Goal: Information Seeking & Learning: Learn about a topic

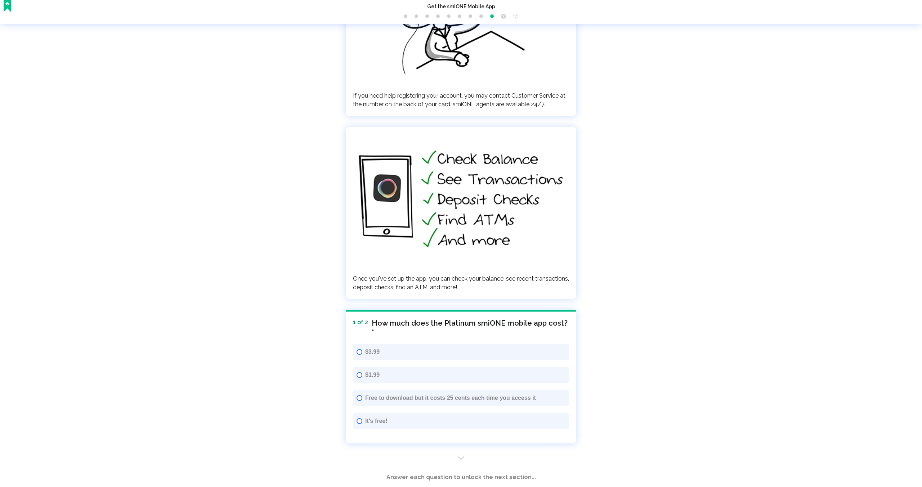
scroll to position [1542, 0]
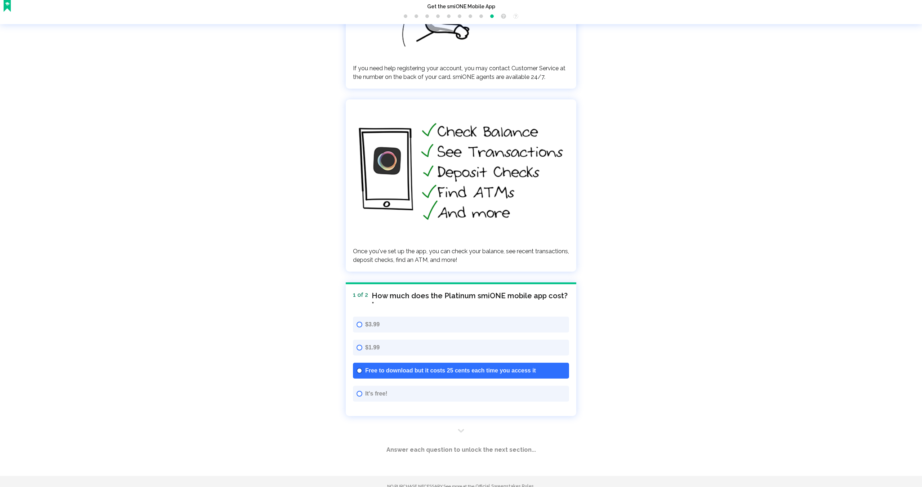
click at [520, 366] on span "Free to download but it costs 25 cents each time you access it" at bounding box center [465, 370] width 200 height 9
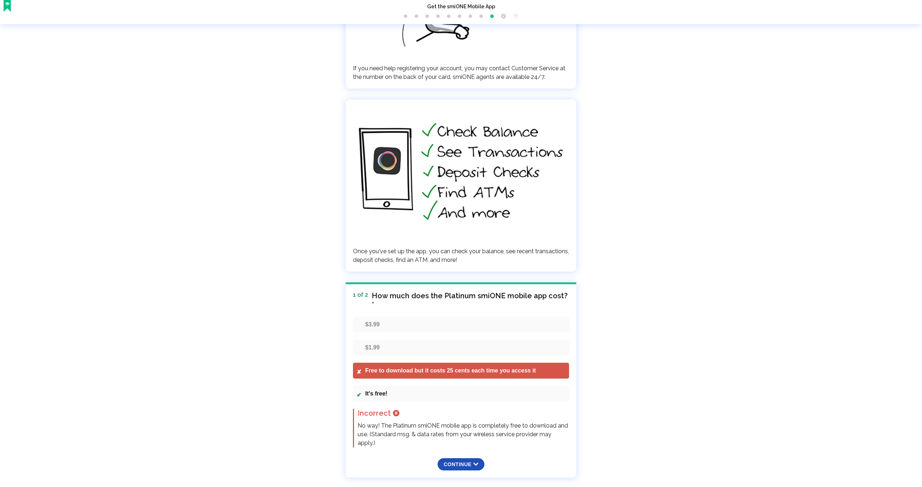
click at [473, 458] on button "Continue ⬇" at bounding box center [461, 464] width 47 height 12
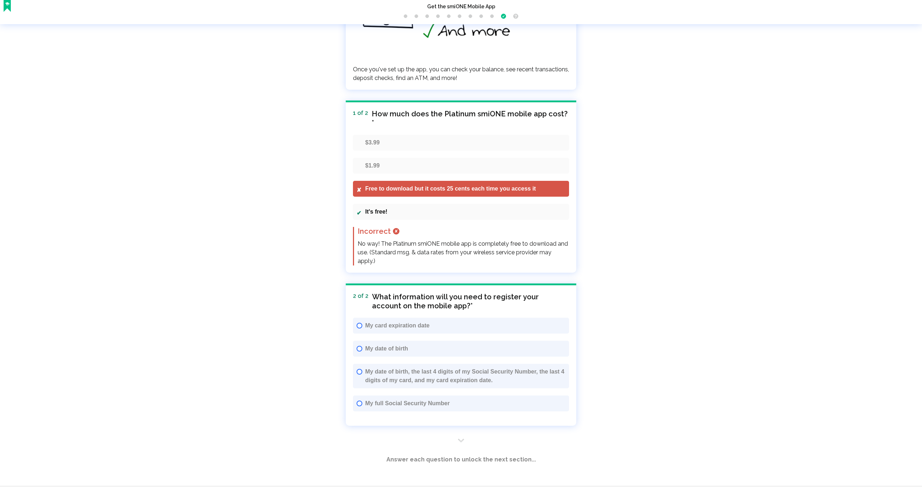
scroll to position [1725, 0]
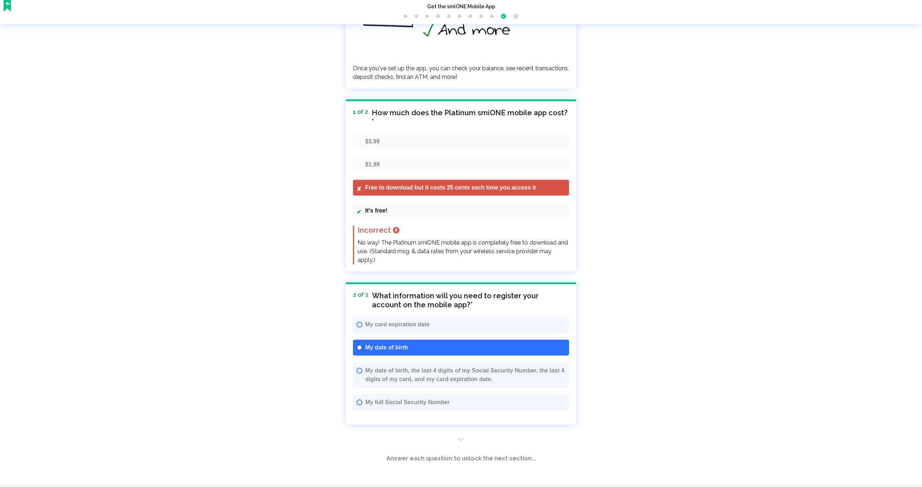
click at [462, 343] on span "My date of birth" at bounding box center [465, 347] width 200 height 9
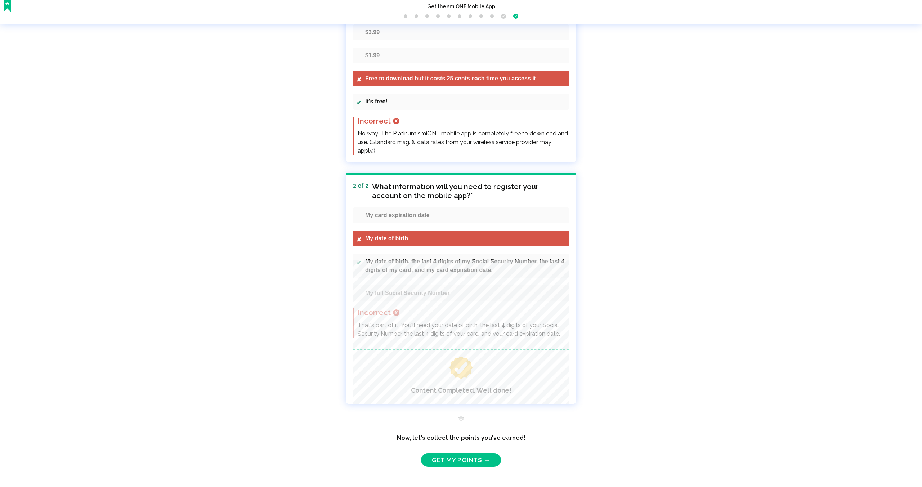
scroll to position [1838, 0]
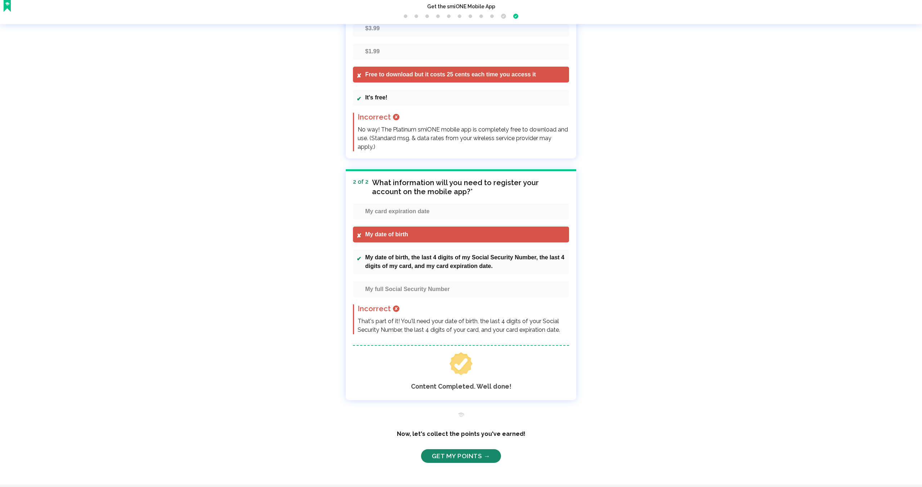
click at [480, 449] on link "Get My Points →" at bounding box center [461, 456] width 80 height 14
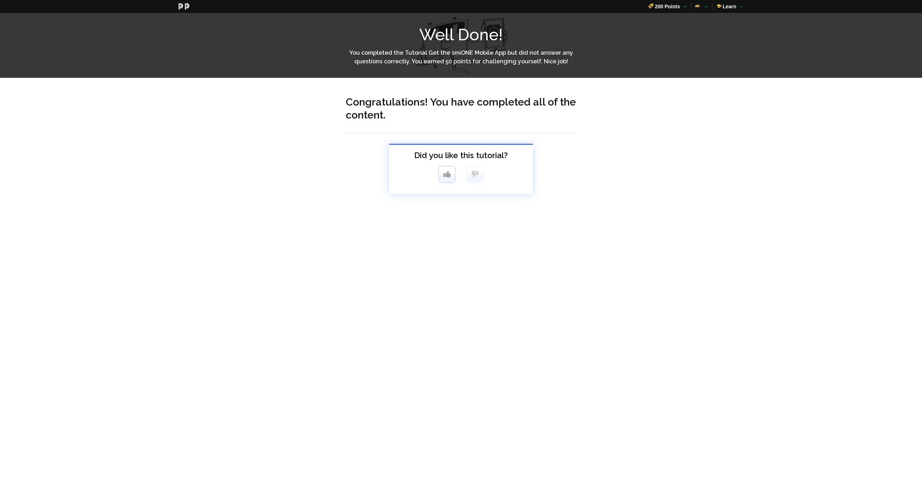
click at [447, 172] on span "Thumbs up" at bounding box center [446, 174] width 7 height 7
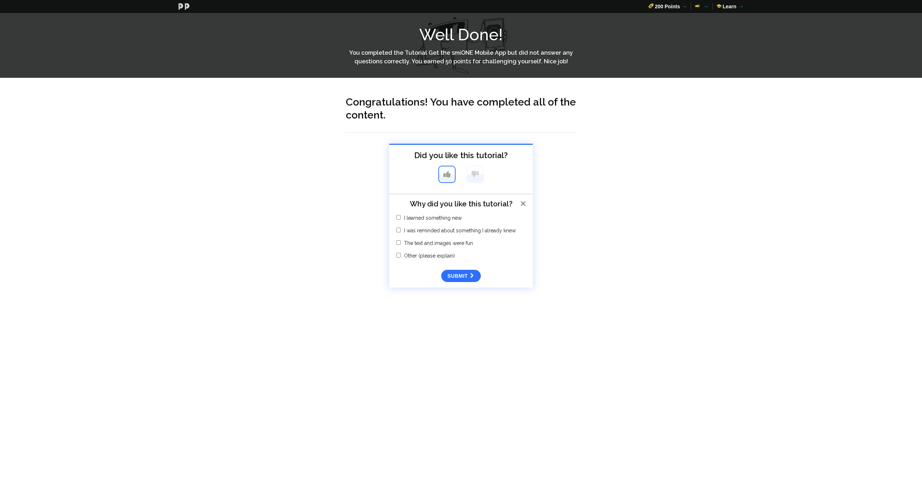
click at [582, 200] on div "Congratulations! You have completed all of the content. Did you like this tutor…" at bounding box center [461, 205] width 922 height 232
